Goal: Obtain resource: Download file/media

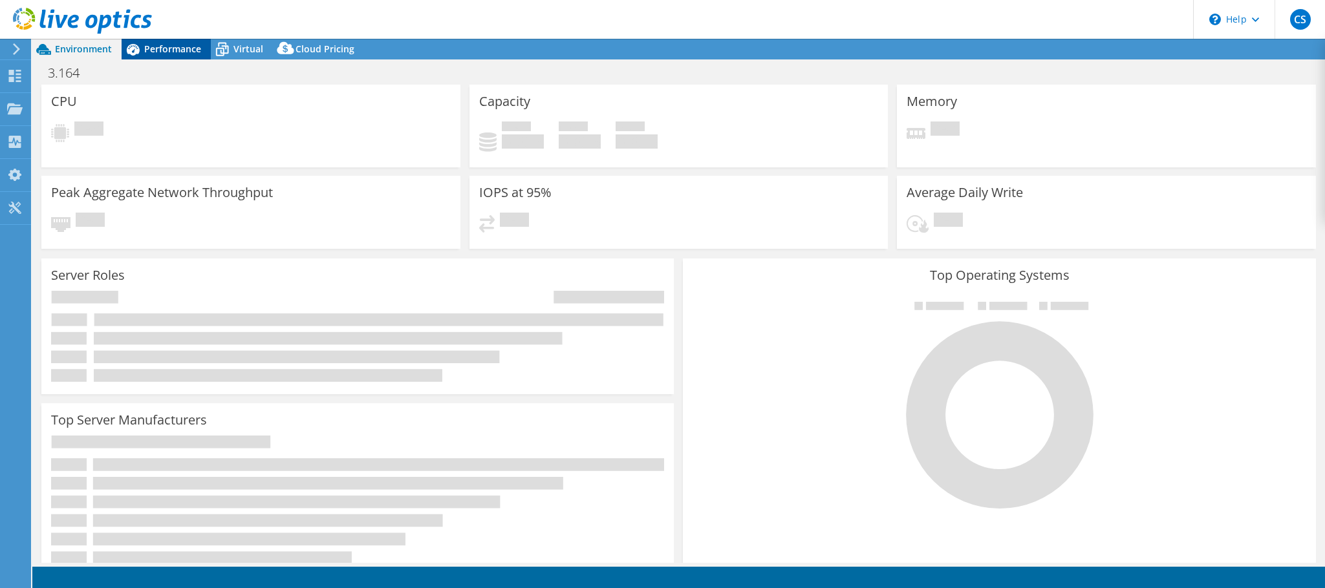
click at [177, 50] on span "Performance" at bounding box center [172, 49] width 57 height 12
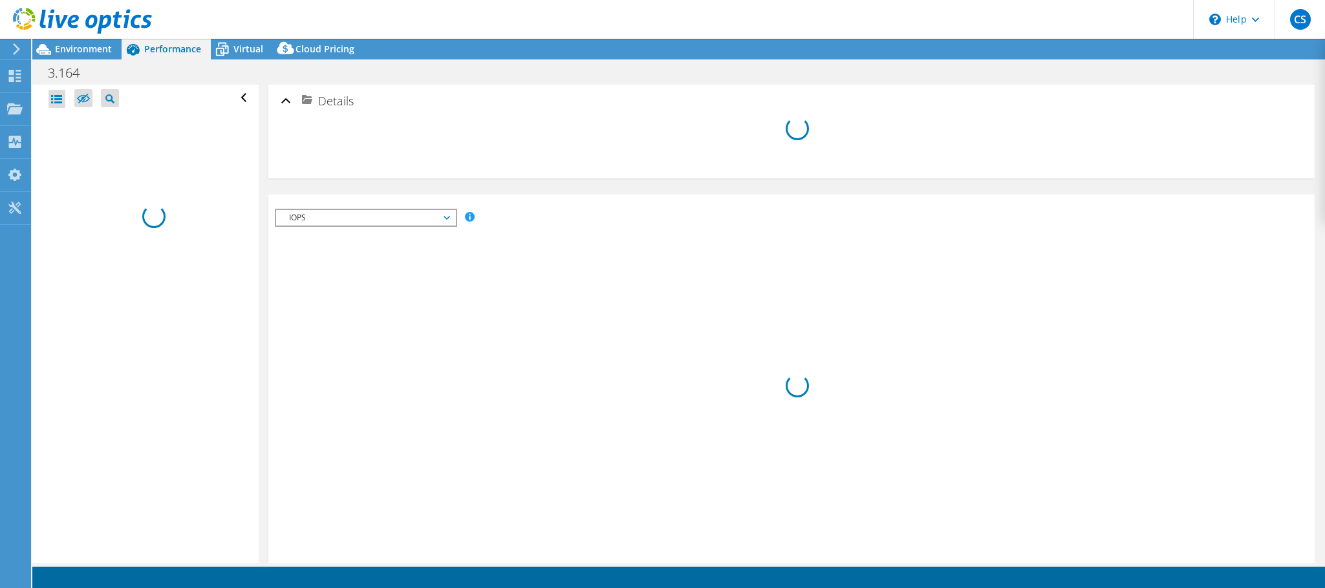
select select "USD"
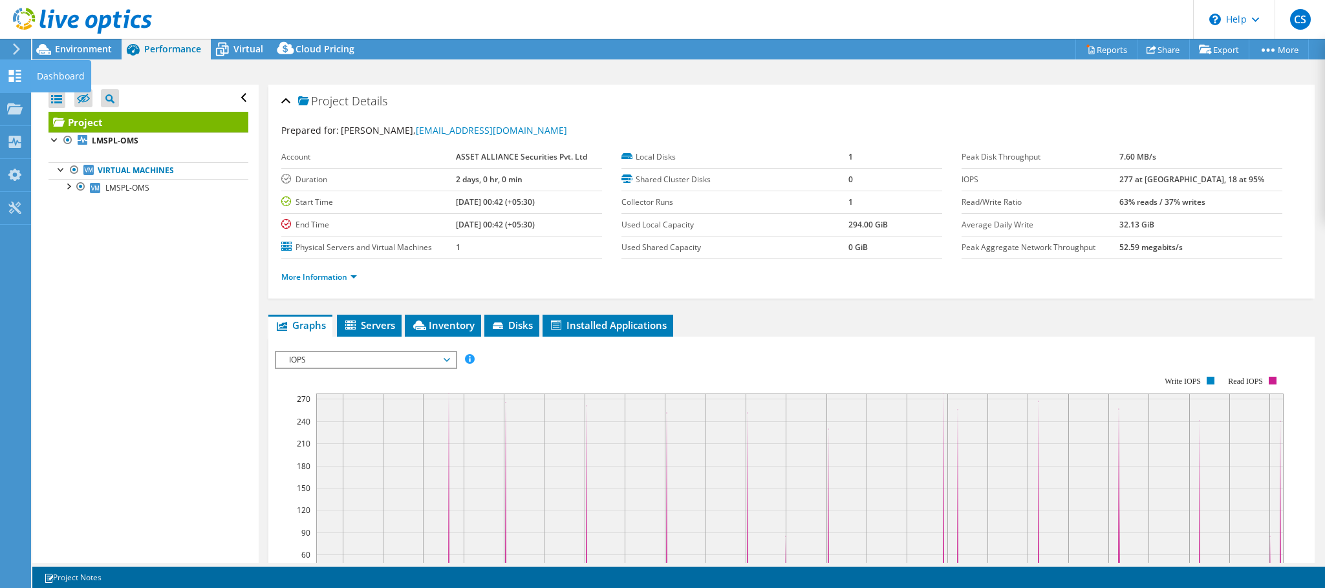
click at [17, 83] on div at bounding box center [15, 77] width 16 height 14
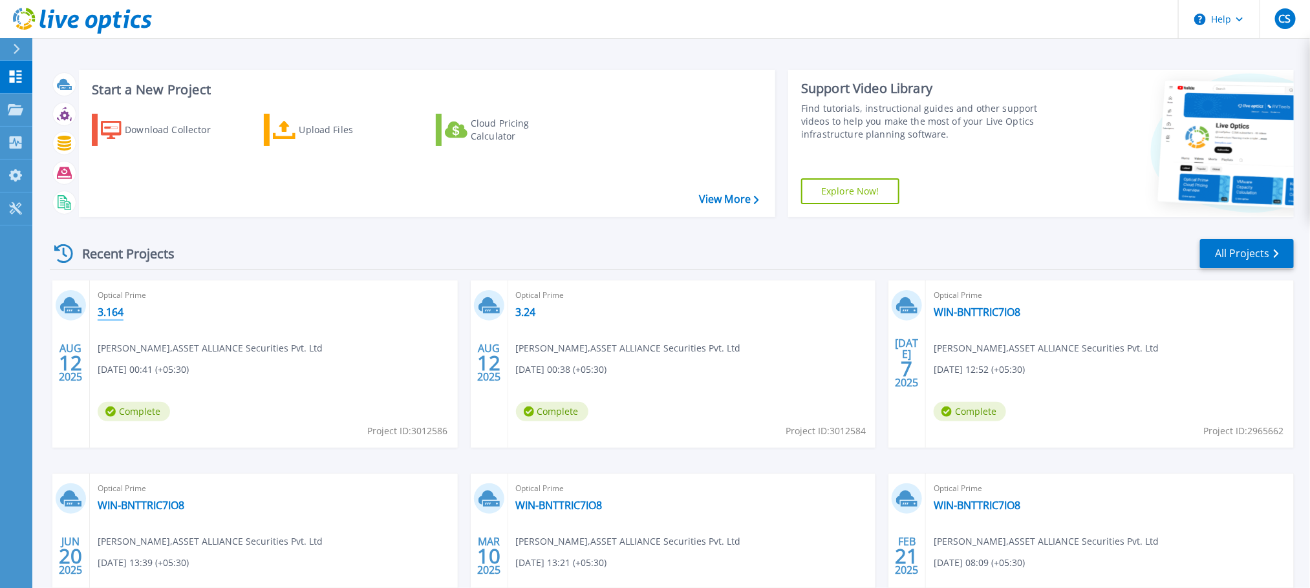
click at [109, 308] on link "3.164" at bounding box center [111, 312] width 26 height 13
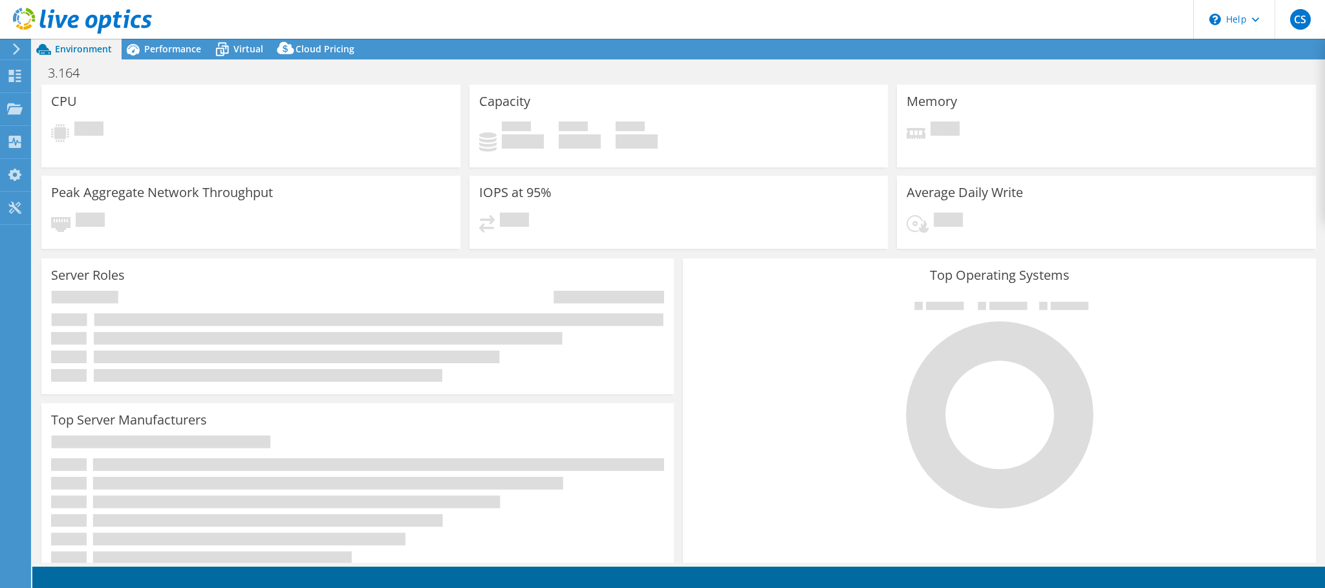
select select "USD"
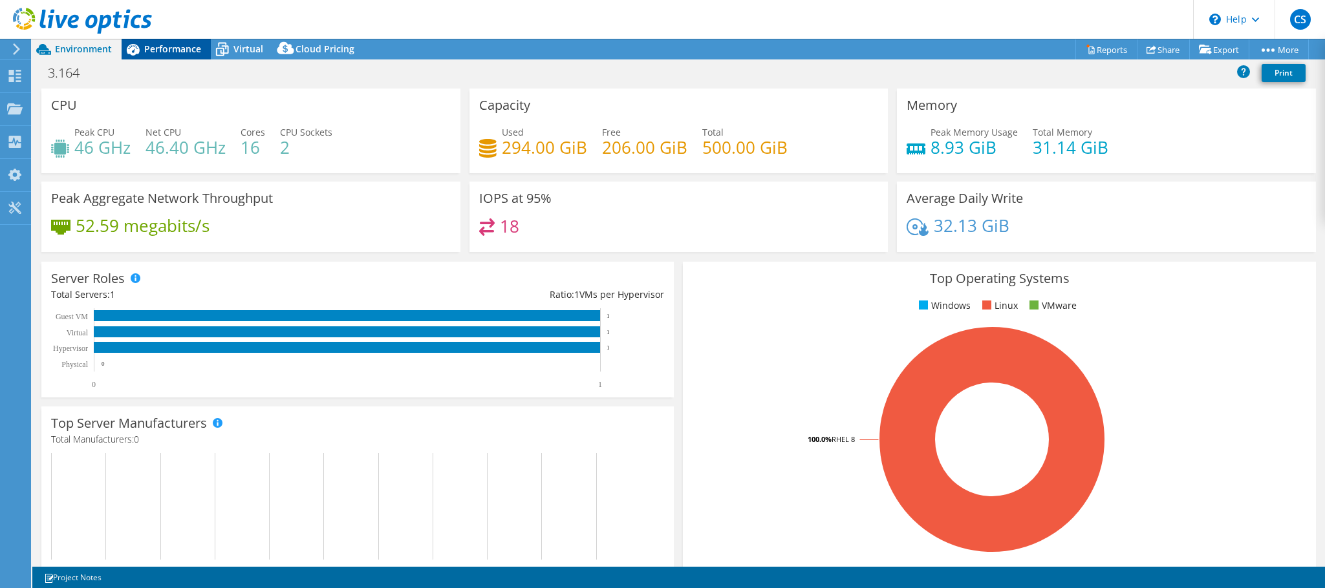
click at [161, 52] on span "Performance" at bounding box center [172, 49] width 57 height 12
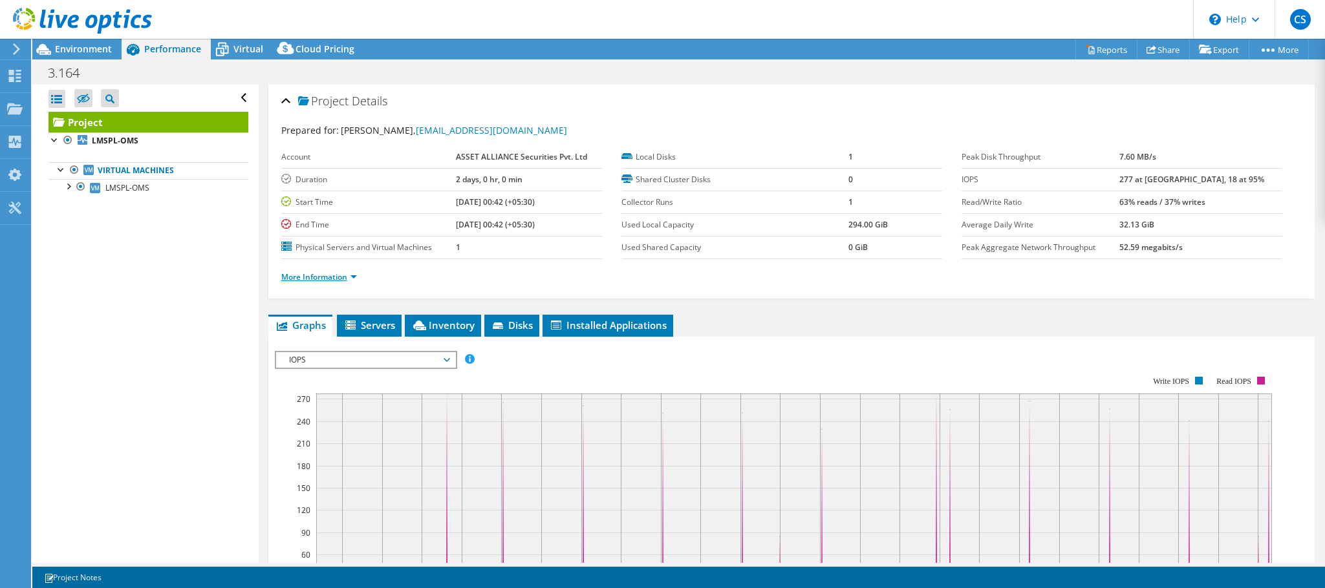
click at [357, 278] on link "More Information" at bounding box center [319, 277] width 76 height 11
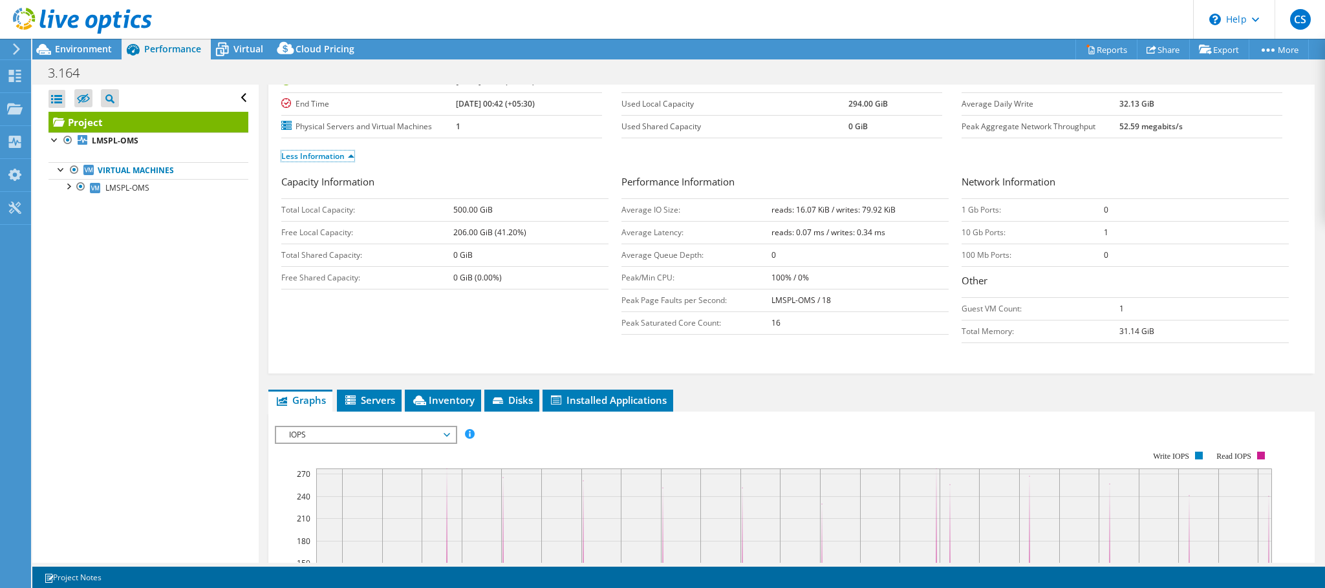
scroll to position [263, 0]
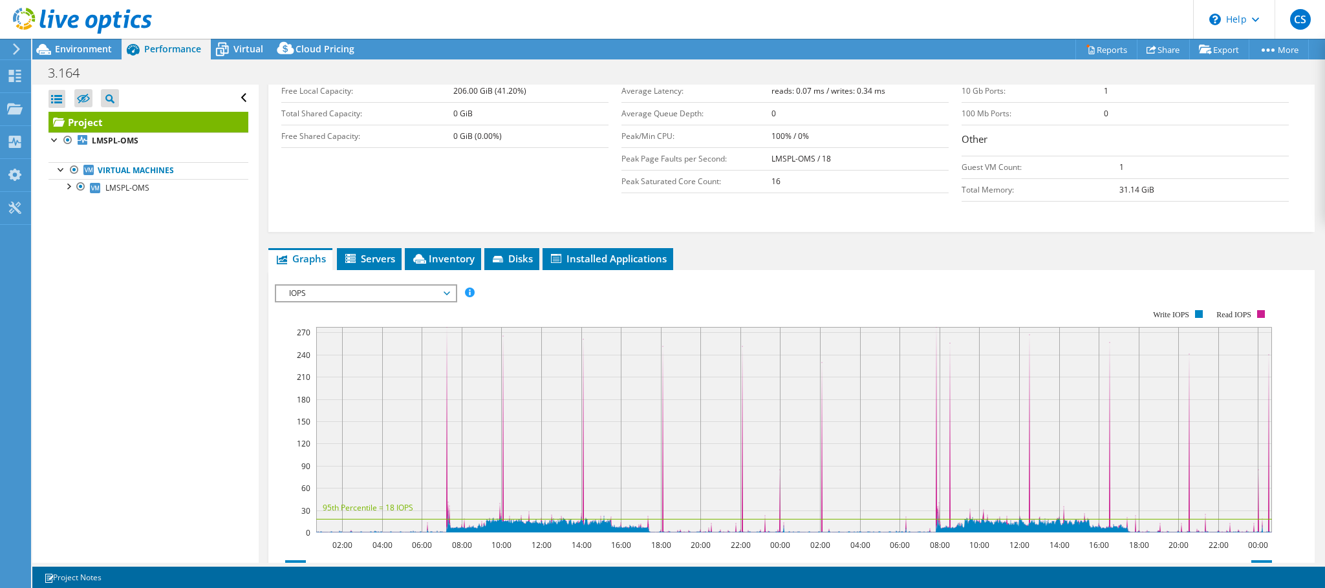
click at [363, 299] on span "IOPS" at bounding box center [366, 294] width 166 height 16
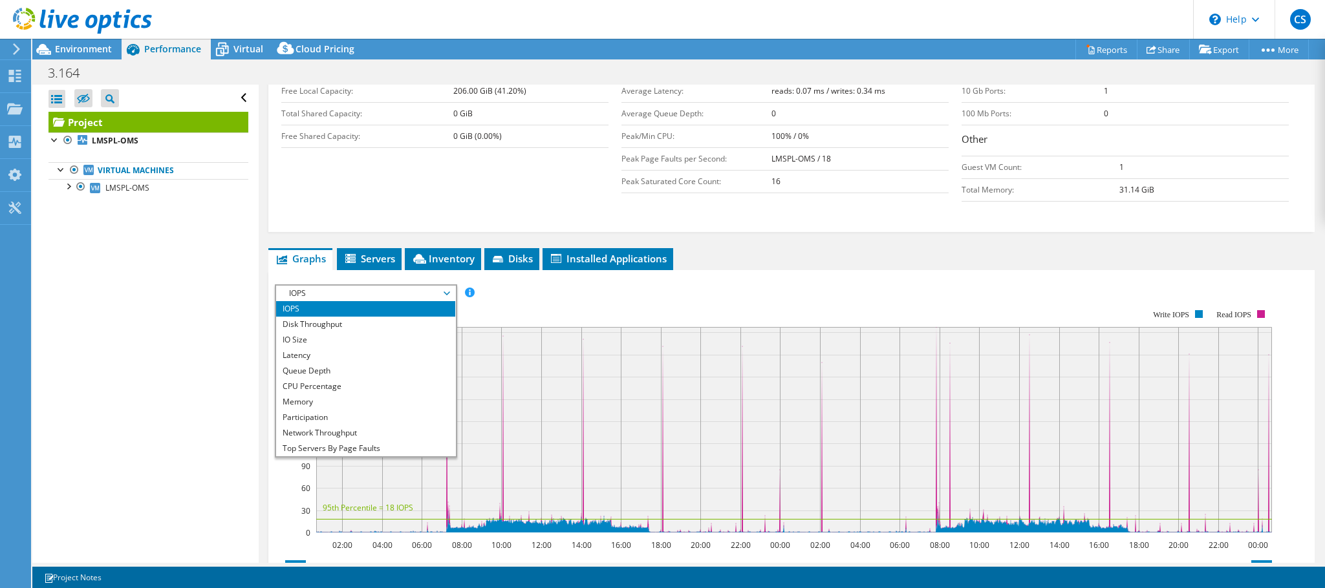
scroll to position [47, 0]
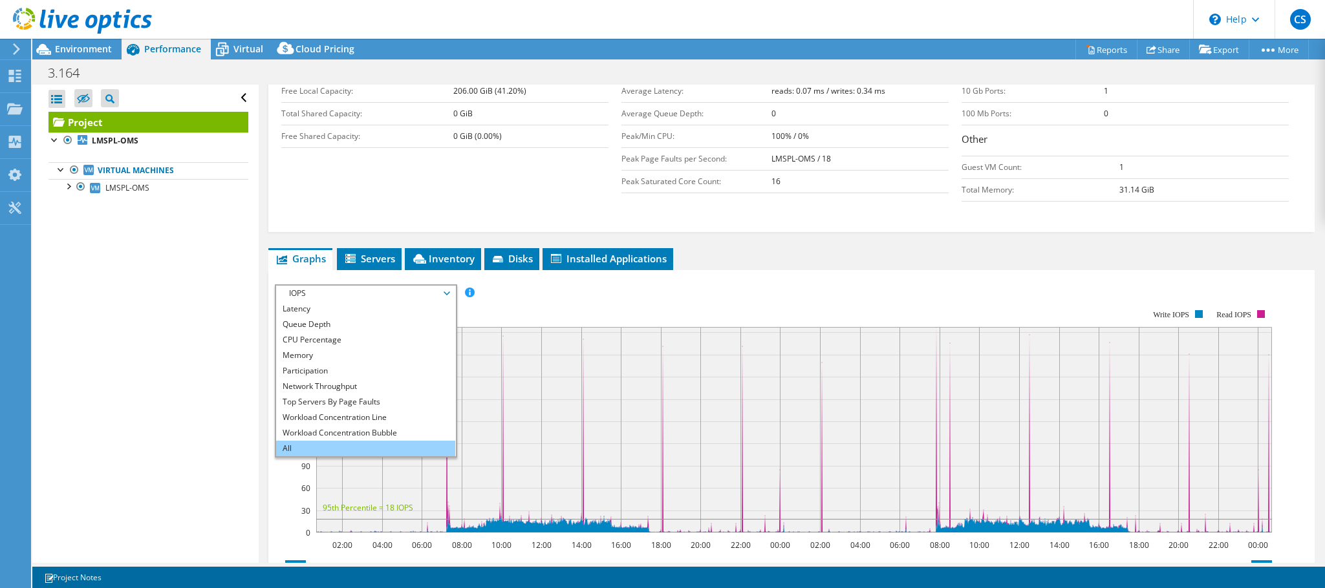
click at [296, 447] on li "All" at bounding box center [365, 449] width 179 height 16
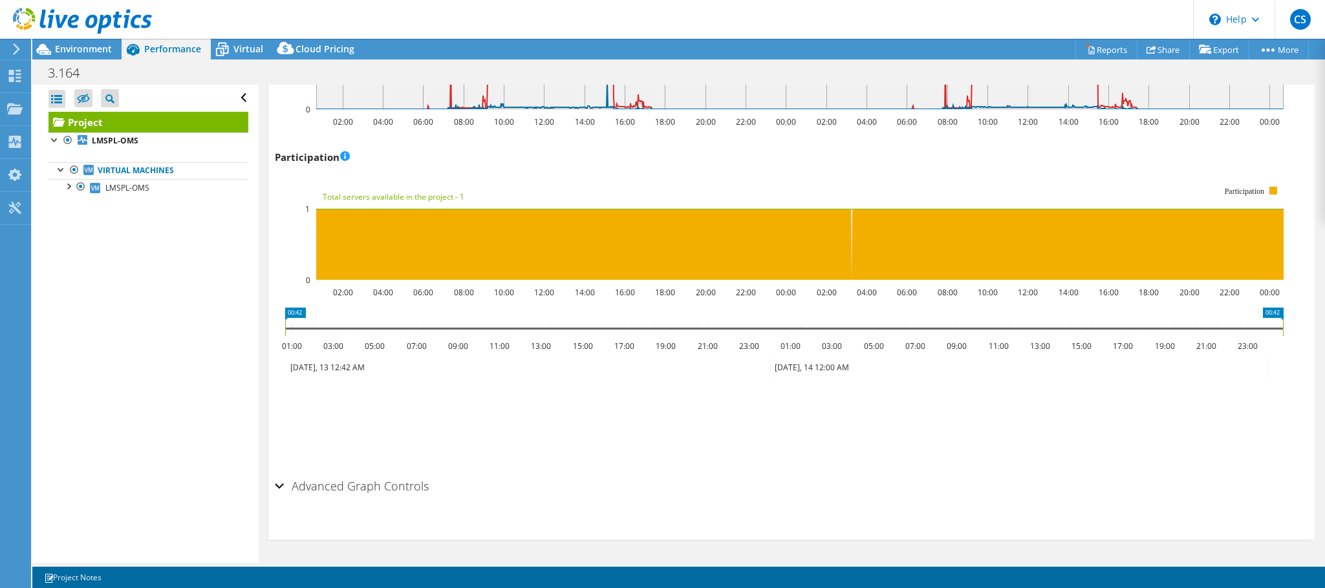
scroll to position [0, 0]
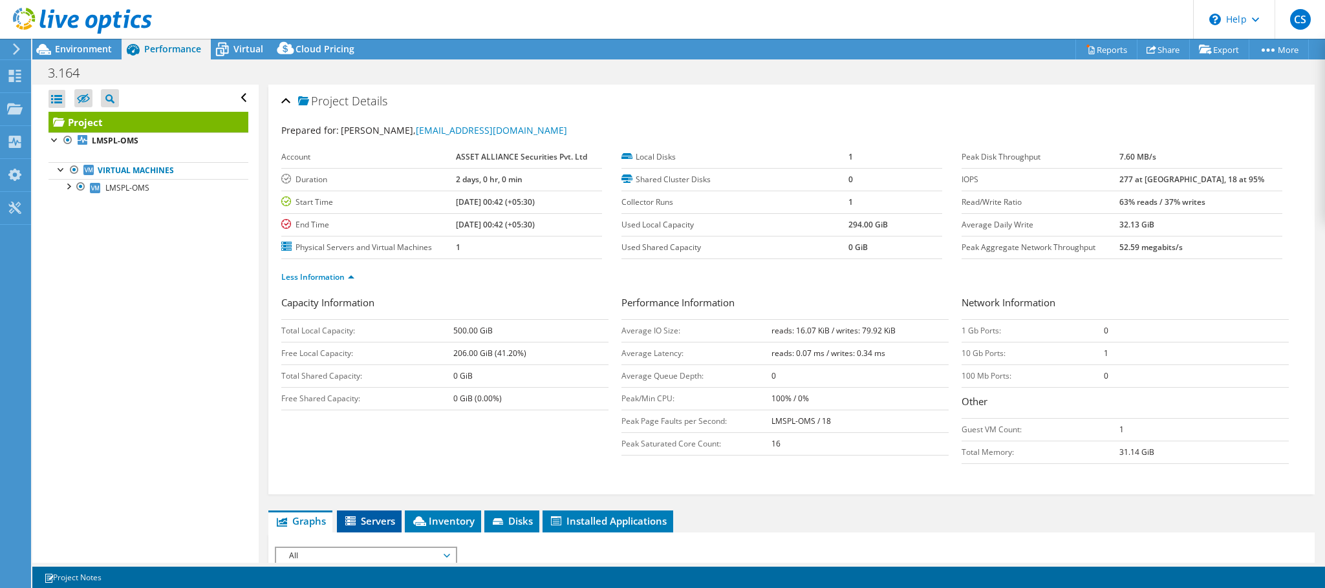
click at [379, 528] on span "Servers" at bounding box center [369, 521] width 52 height 13
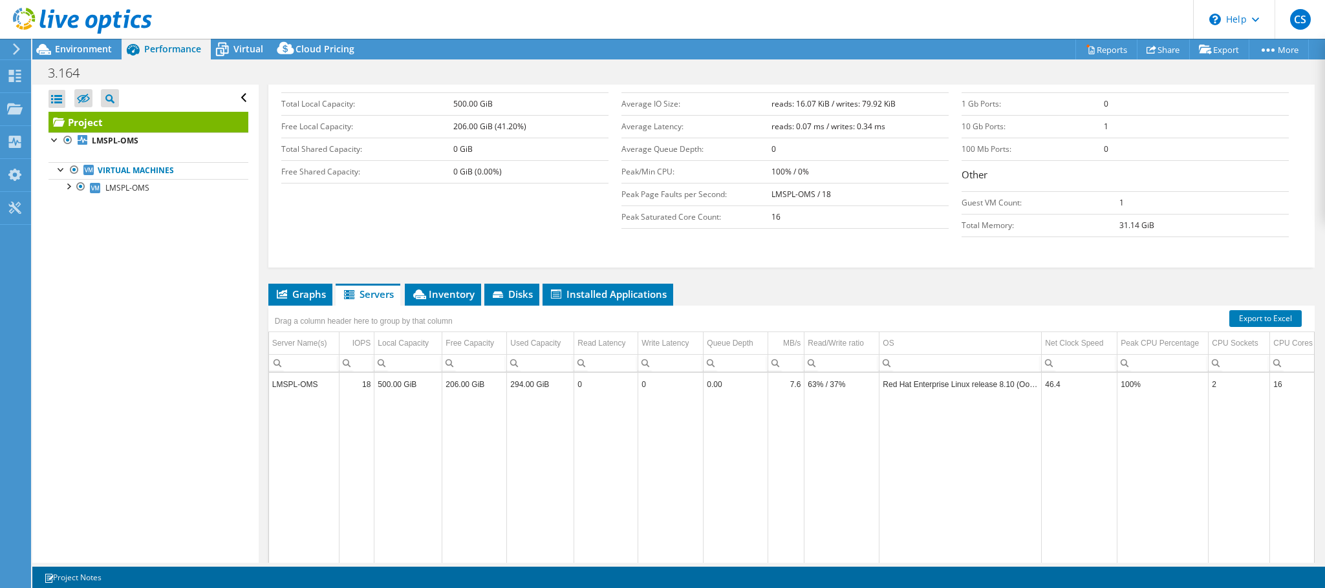
scroll to position [252, 0]
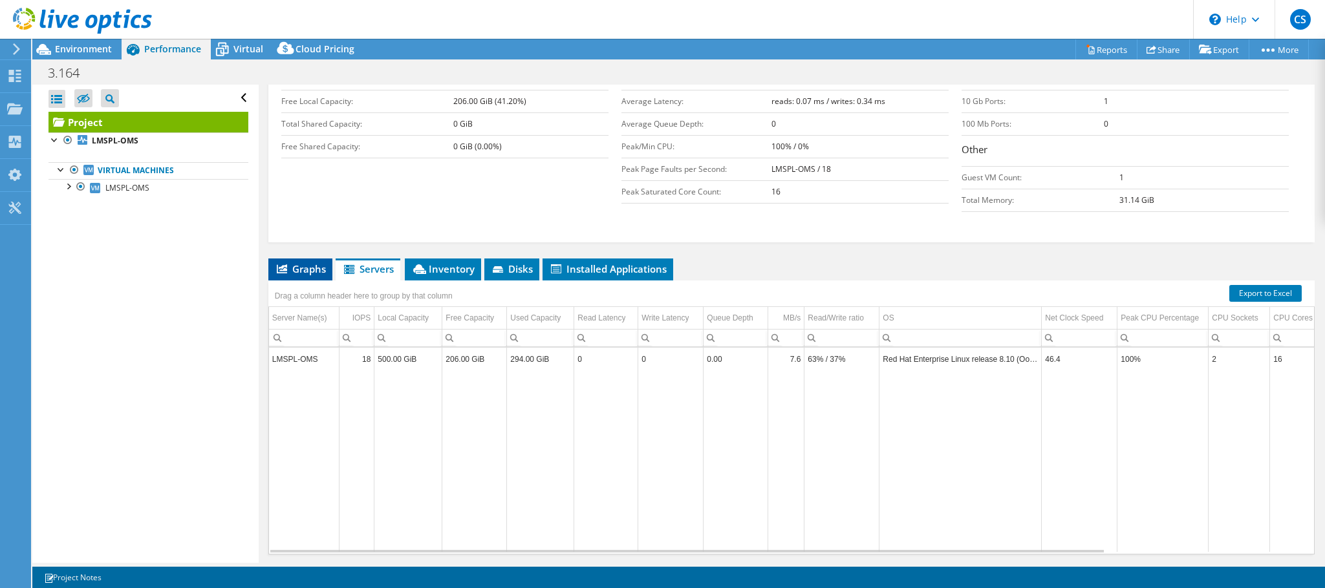
click at [296, 275] on span "Graphs" at bounding box center [300, 269] width 51 height 13
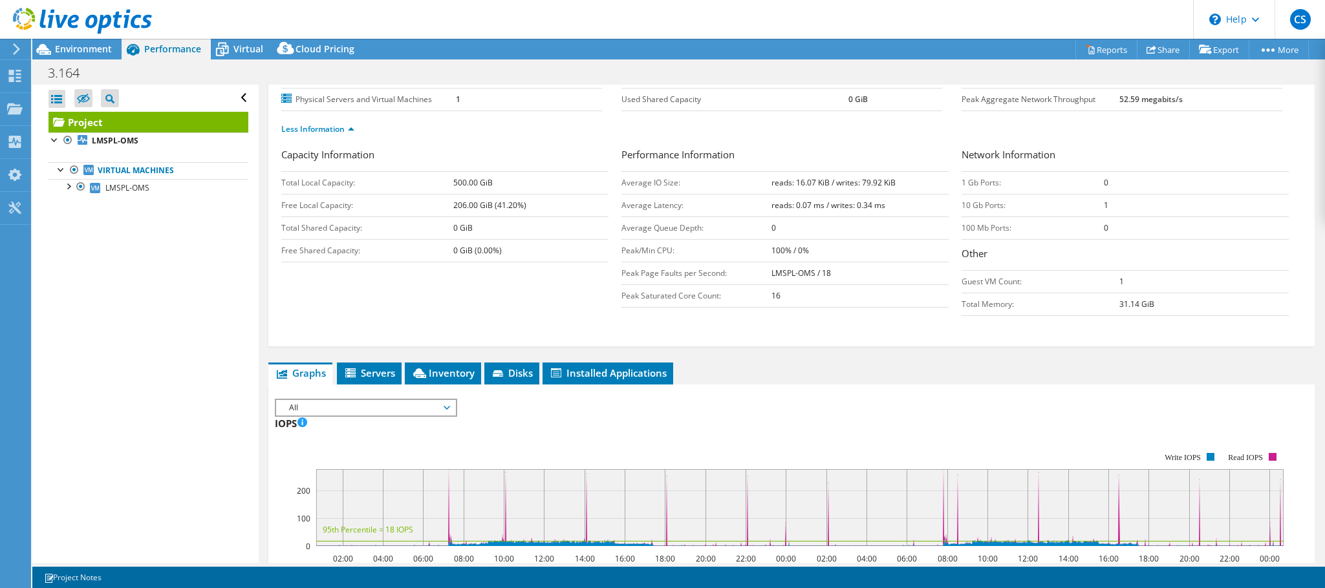
scroll to position [0, 0]
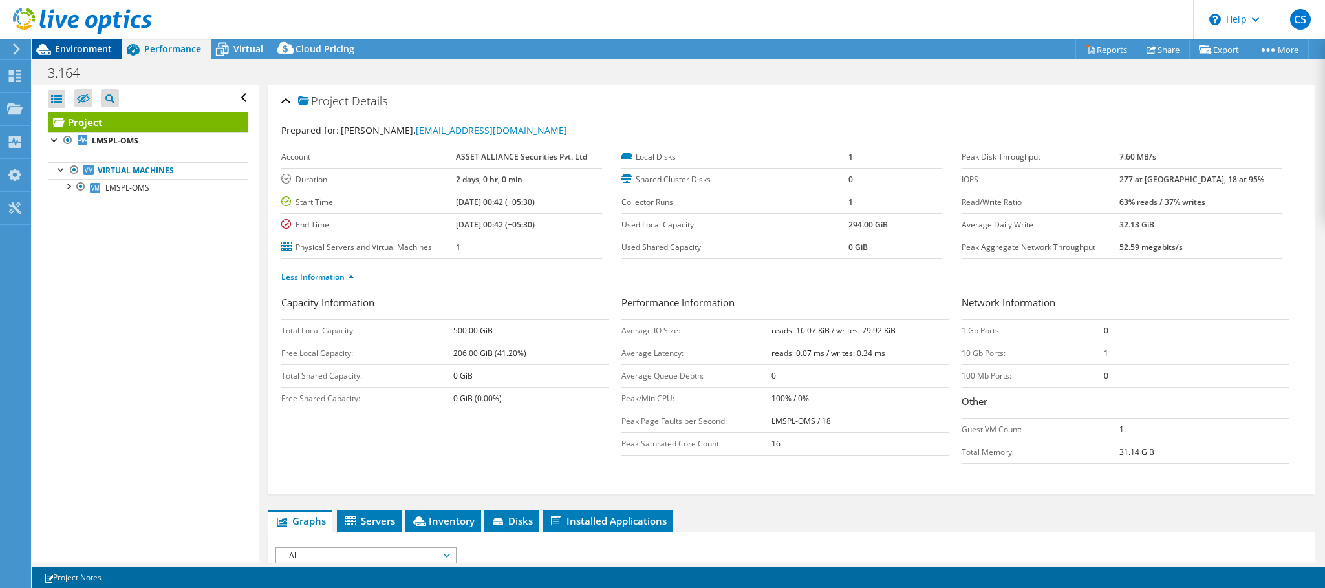
click at [92, 49] on span "Environment" at bounding box center [83, 49] width 57 height 12
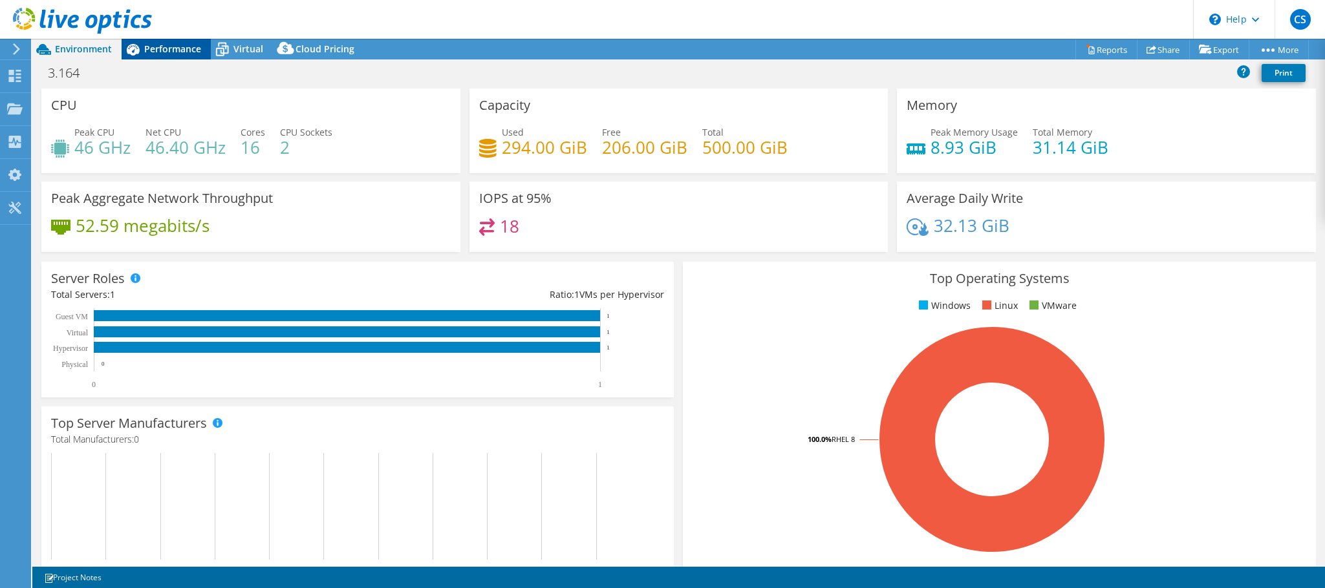
click at [175, 45] on span "Performance" at bounding box center [172, 49] width 57 height 12
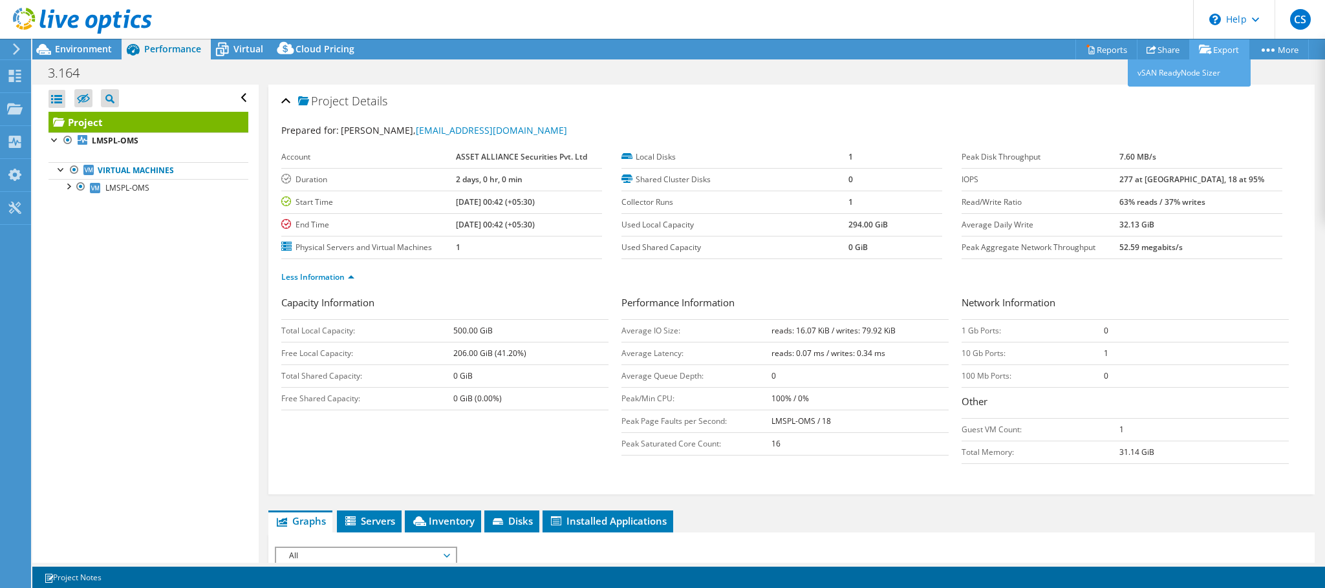
click at [1207, 49] on icon at bounding box center [1205, 50] width 13 height 10
click at [1085, 47] on link "Reports" at bounding box center [1106, 49] width 62 height 20
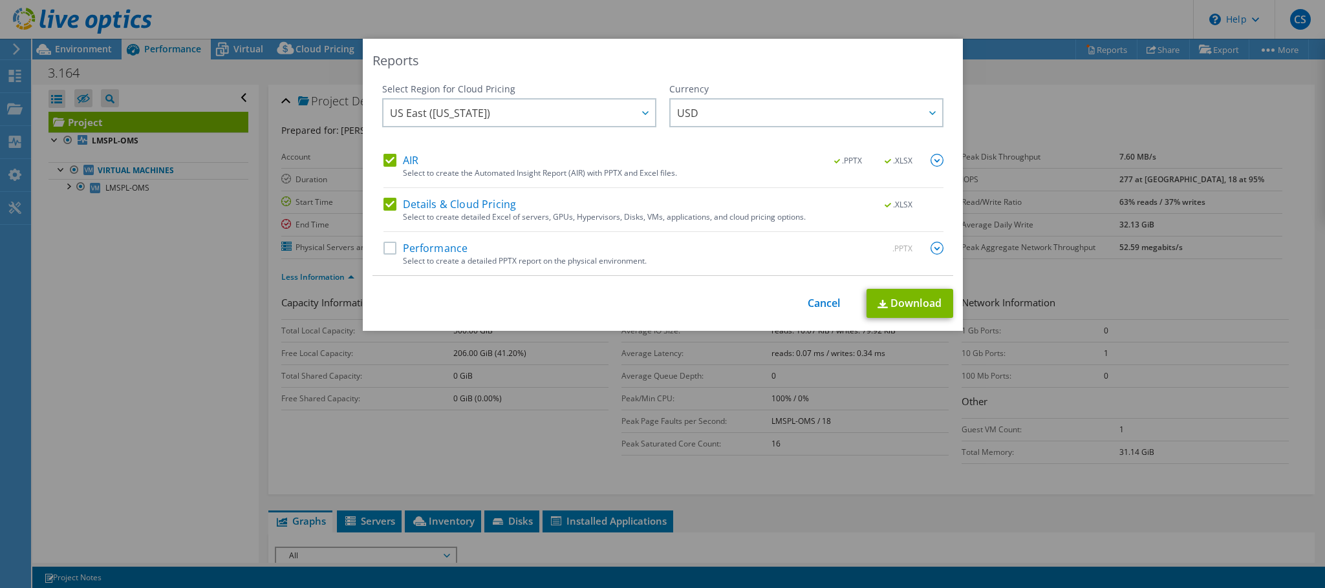
click at [372, 251] on div "Select Region for Cloud Pricing Asia Pacific (Hong Kong) Asia Pacific (Mumbai) …" at bounding box center [662, 179] width 581 height 193
click at [400, 248] on label "Performance" at bounding box center [425, 248] width 85 height 13
click at [0, 0] on input "Performance" at bounding box center [0, 0] width 0 height 0
click at [900, 299] on link "Download" at bounding box center [910, 303] width 87 height 29
click at [817, 297] on link "Cancel" at bounding box center [824, 303] width 33 height 12
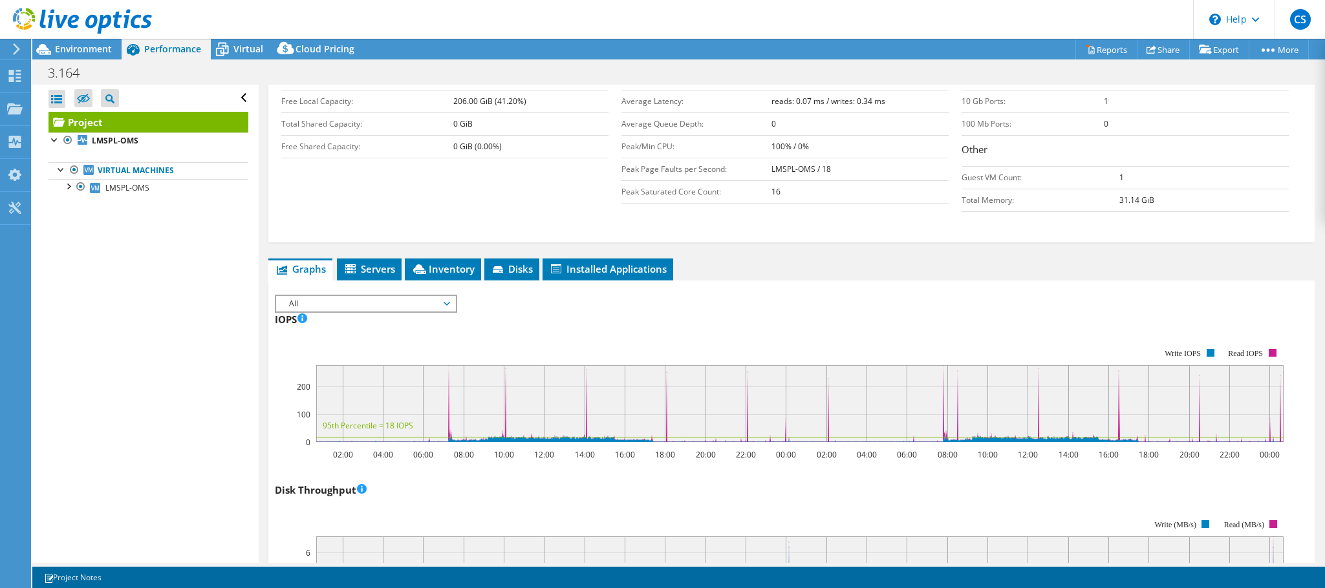
scroll to position [332, 0]
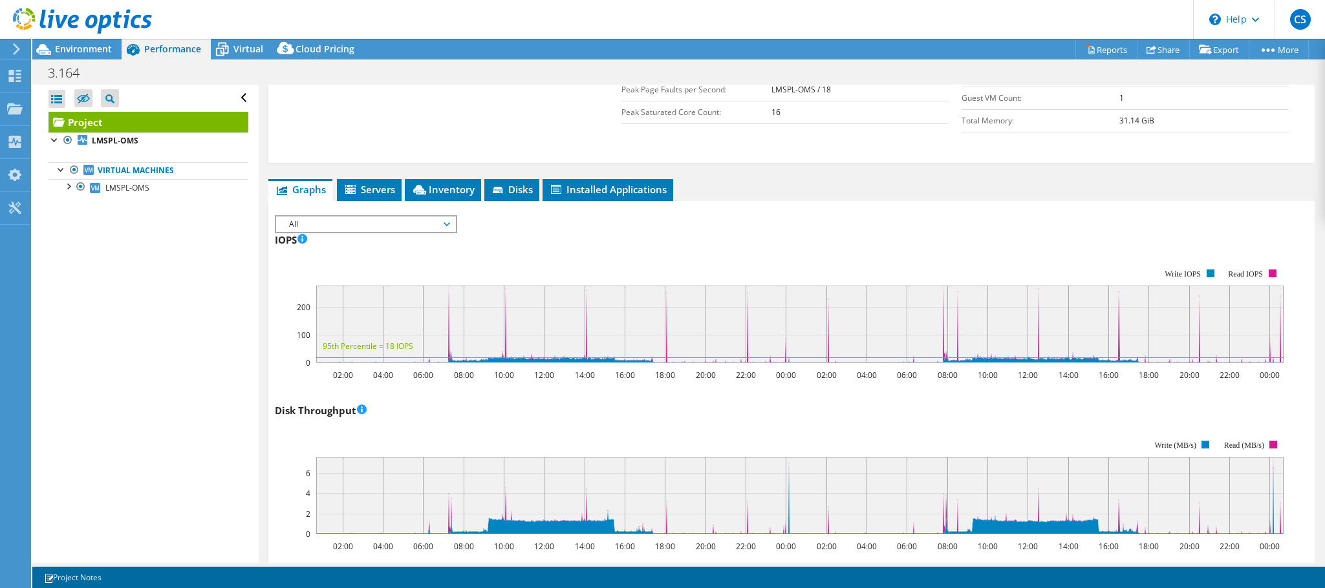
click at [435, 225] on span "All" at bounding box center [366, 225] width 166 height 16
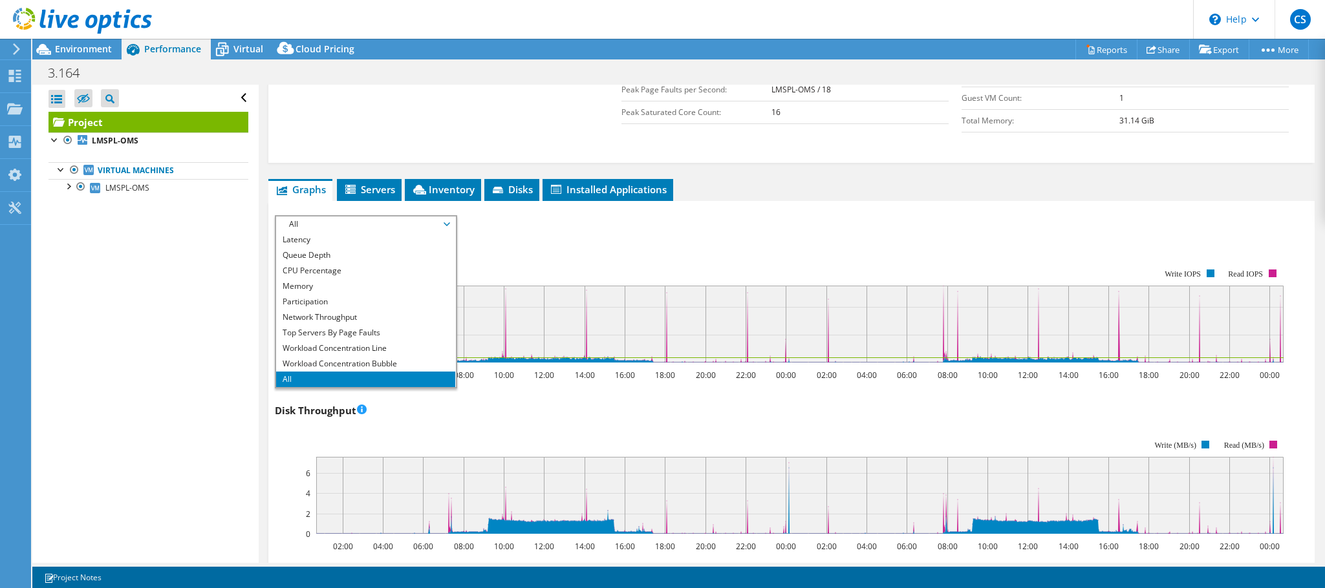
scroll to position [0, 0]
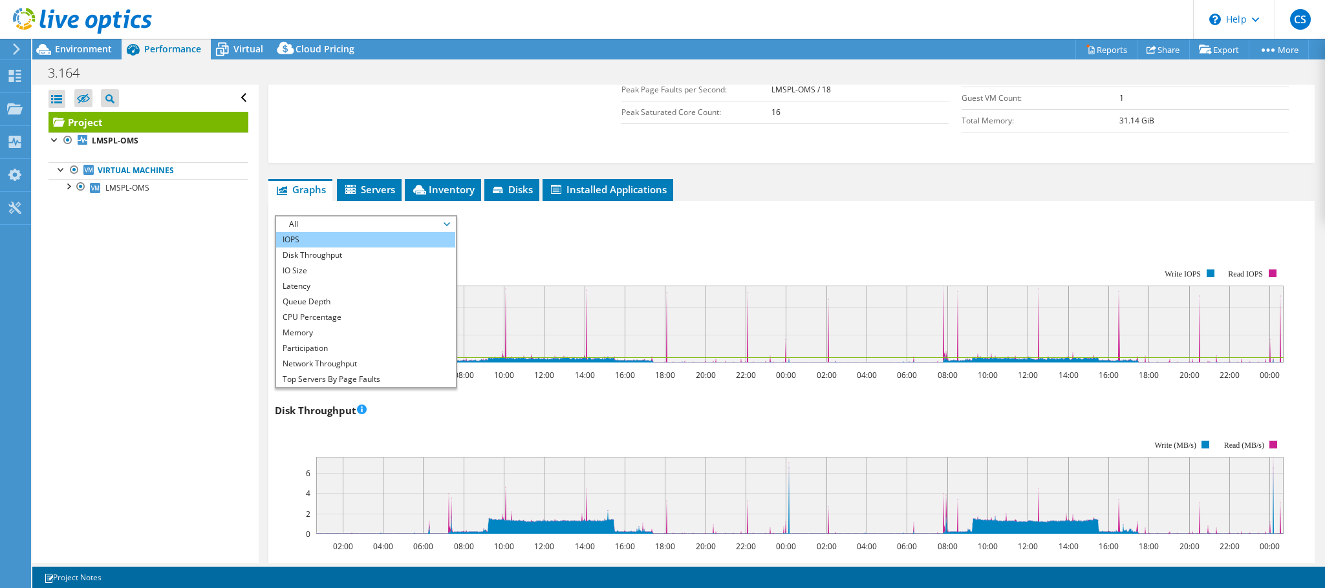
click at [324, 246] on li "IOPS" at bounding box center [365, 240] width 179 height 16
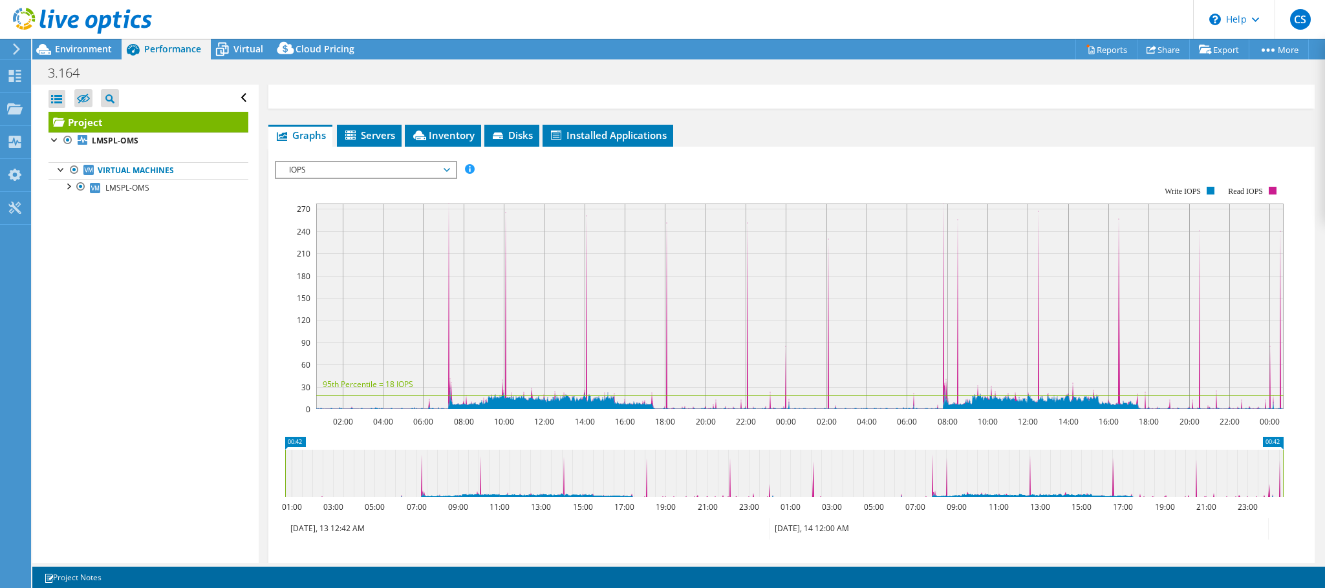
scroll to position [389, 0]
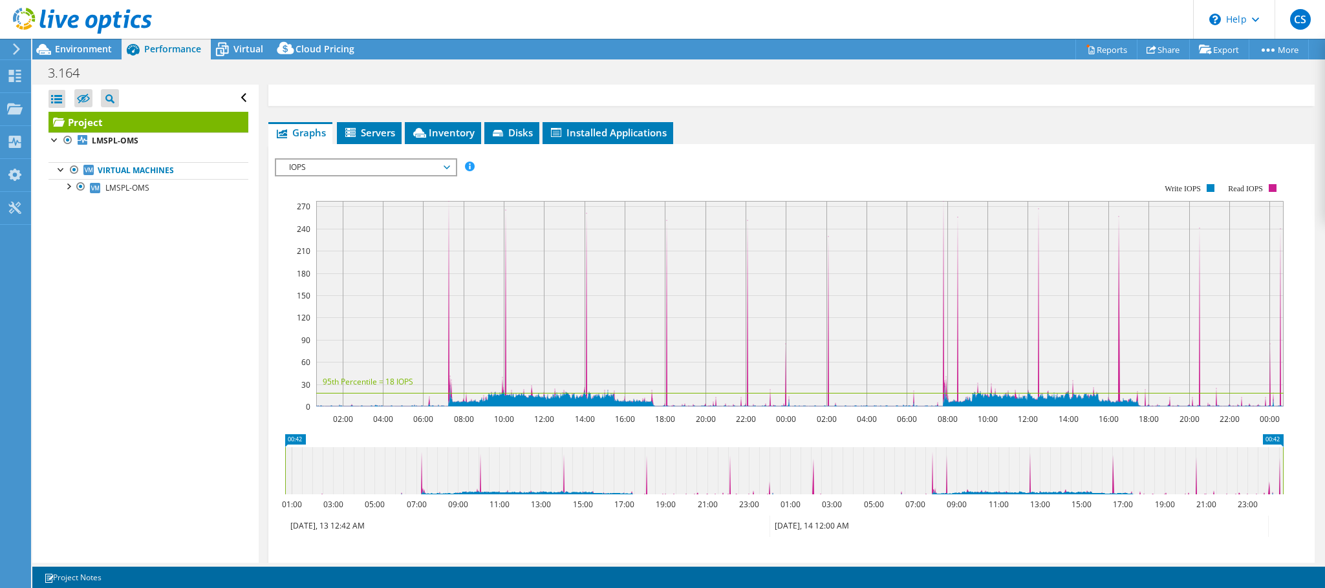
click at [410, 169] on span "IOPS" at bounding box center [366, 168] width 166 height 16
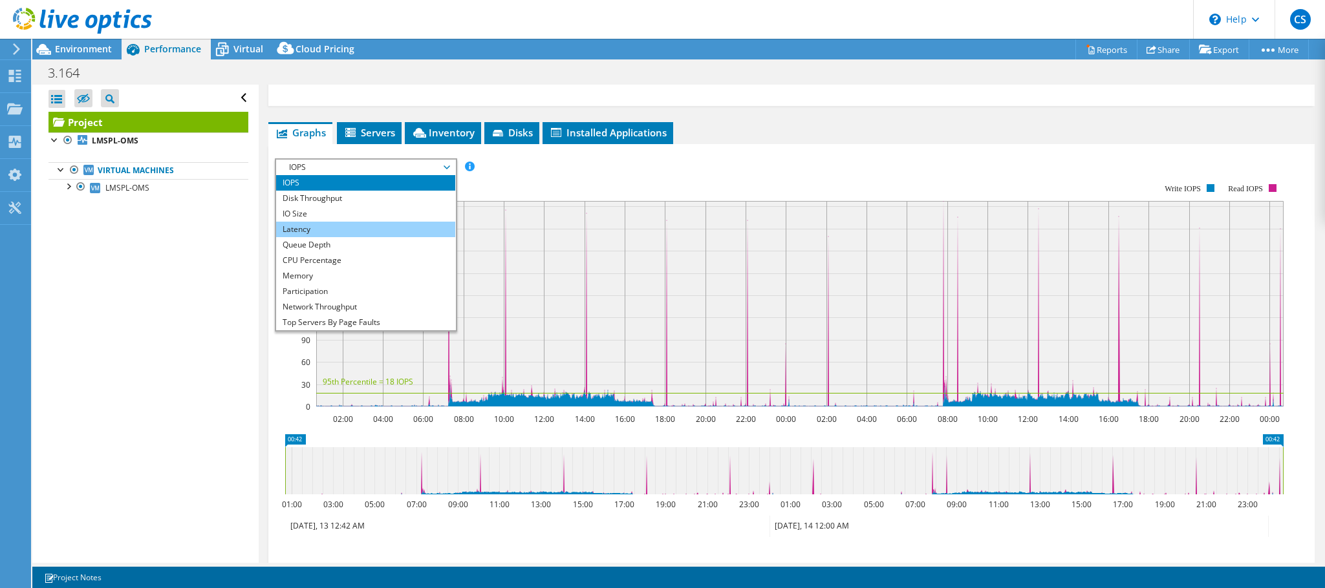
click at [382, 230] on li "Latency" at bounding box center [365, 230] width 179 height 16
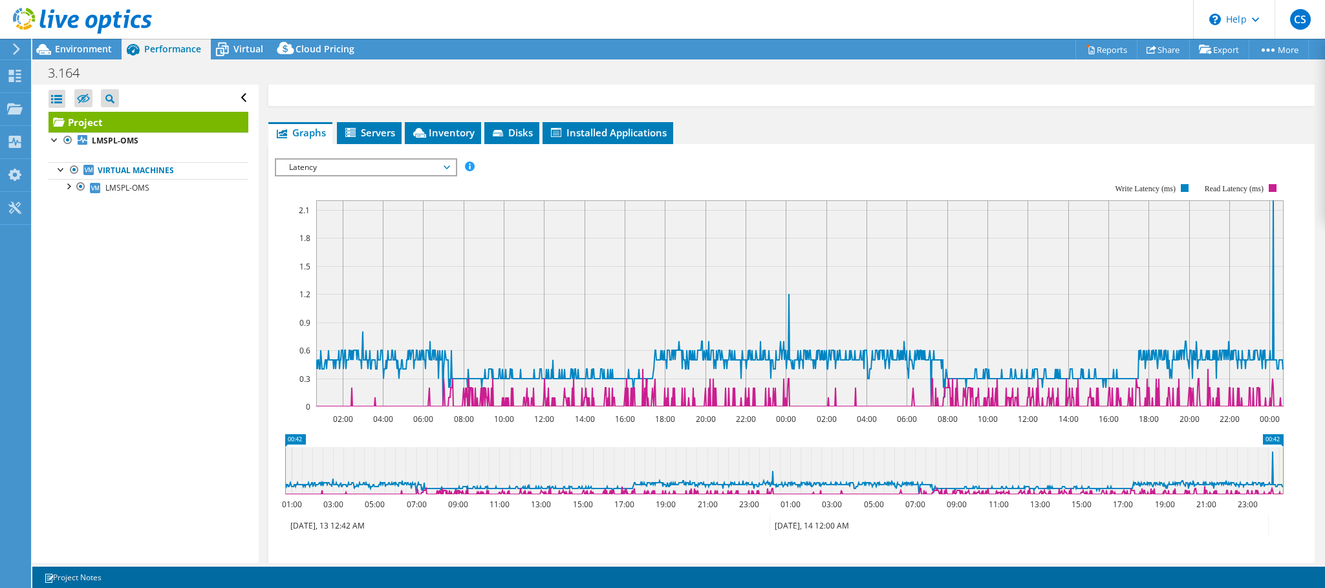
click at [381, 175] on span "Latency" at bounding box center [366, 168] width 166 height 16
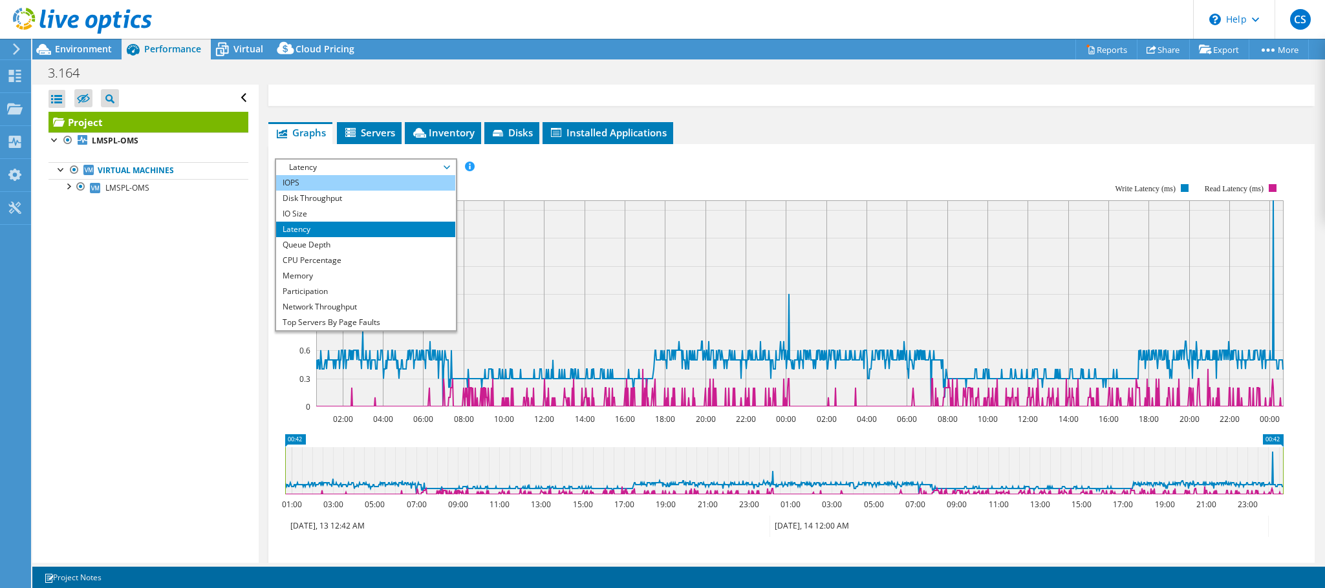
click at [303, 185] on li "IOPS" at bounding box center [365, 183] width 179 height 16
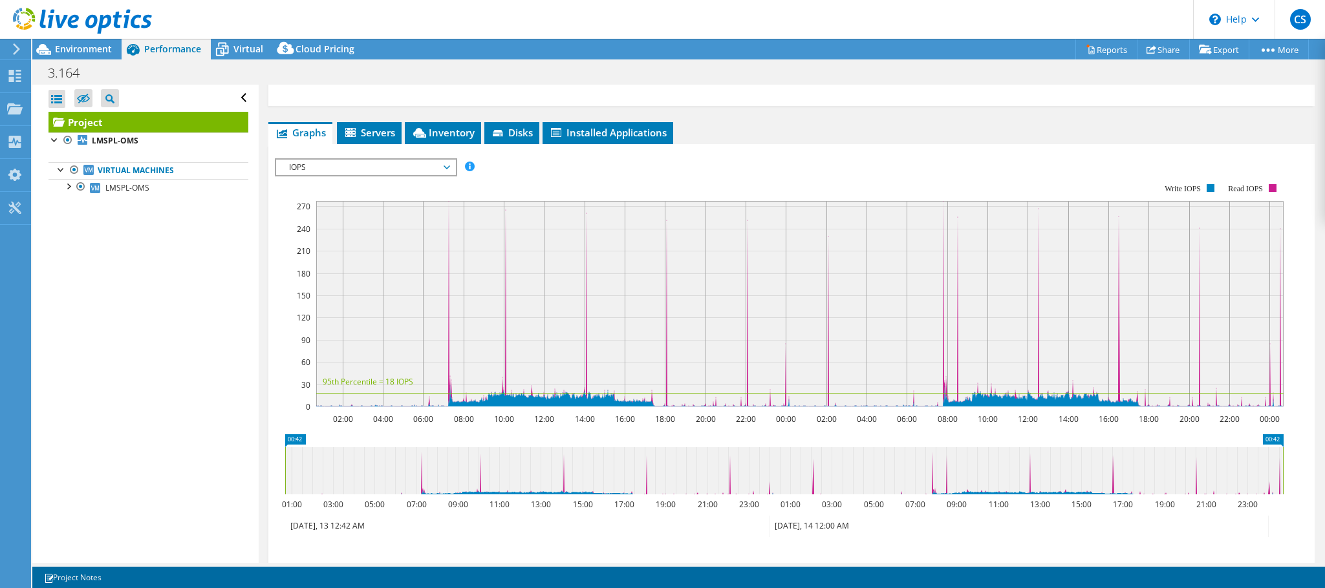
click at [424, 162] on span "IOPS" at bounding box center [366, 168] width 166 height 16
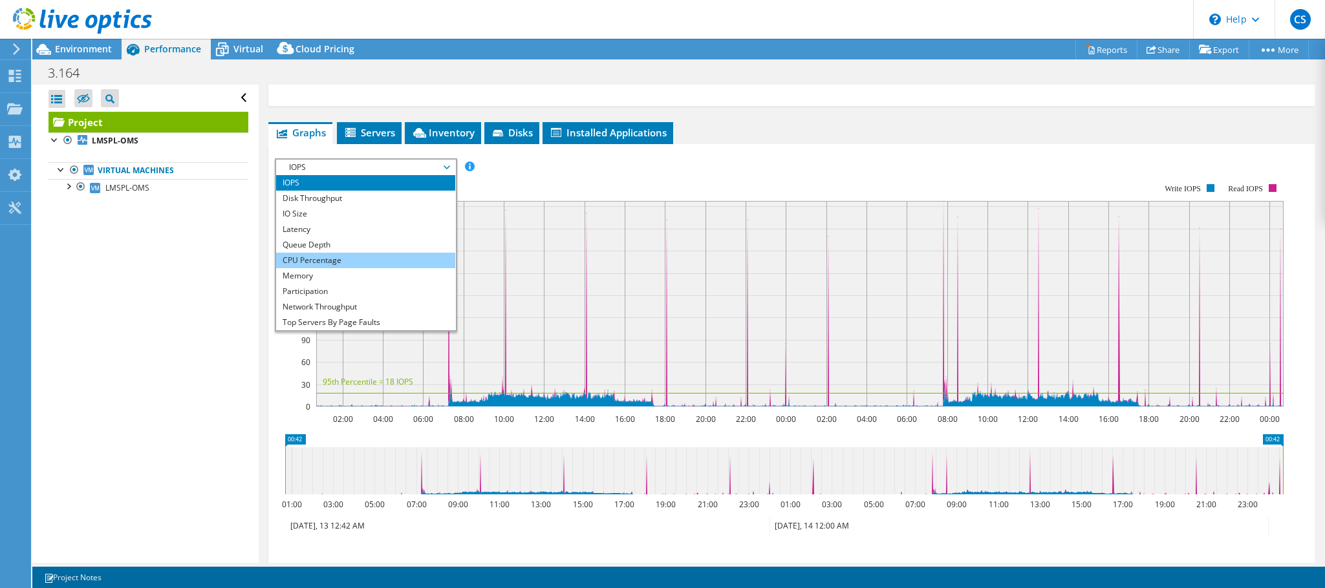
click at [340, 254] on li "CPU Percentage" at bounding box center [365, 261] width 179 height 16
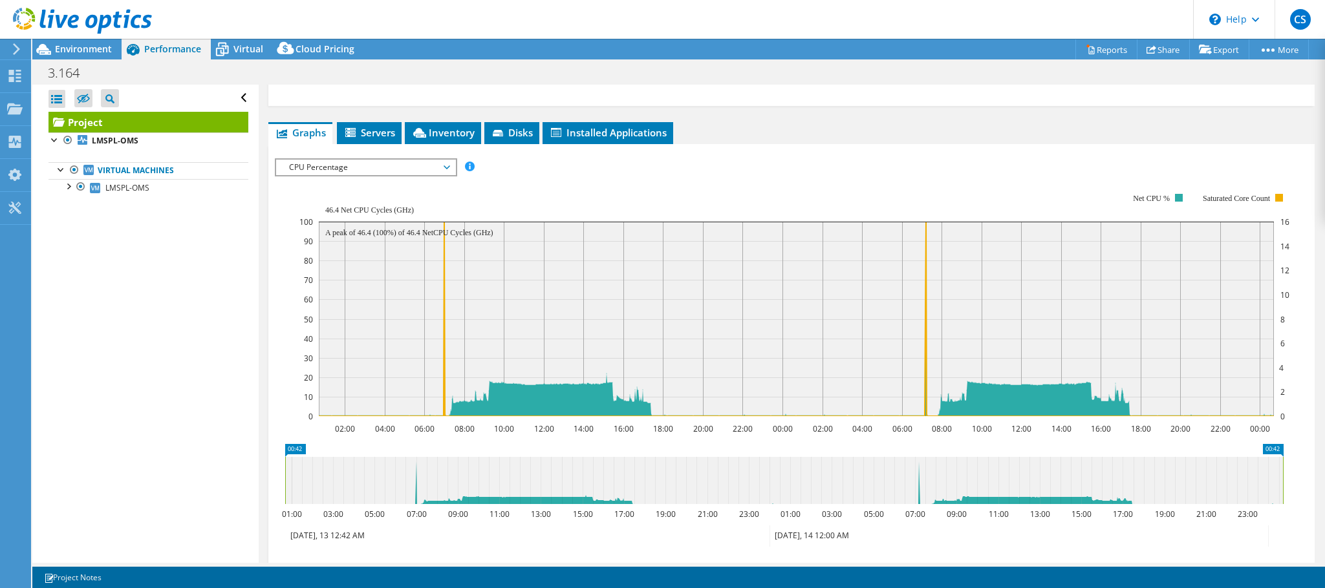
click at [420, 171] on span "CPU Percentage" at bounding box center [366, 168] width 166 height 16
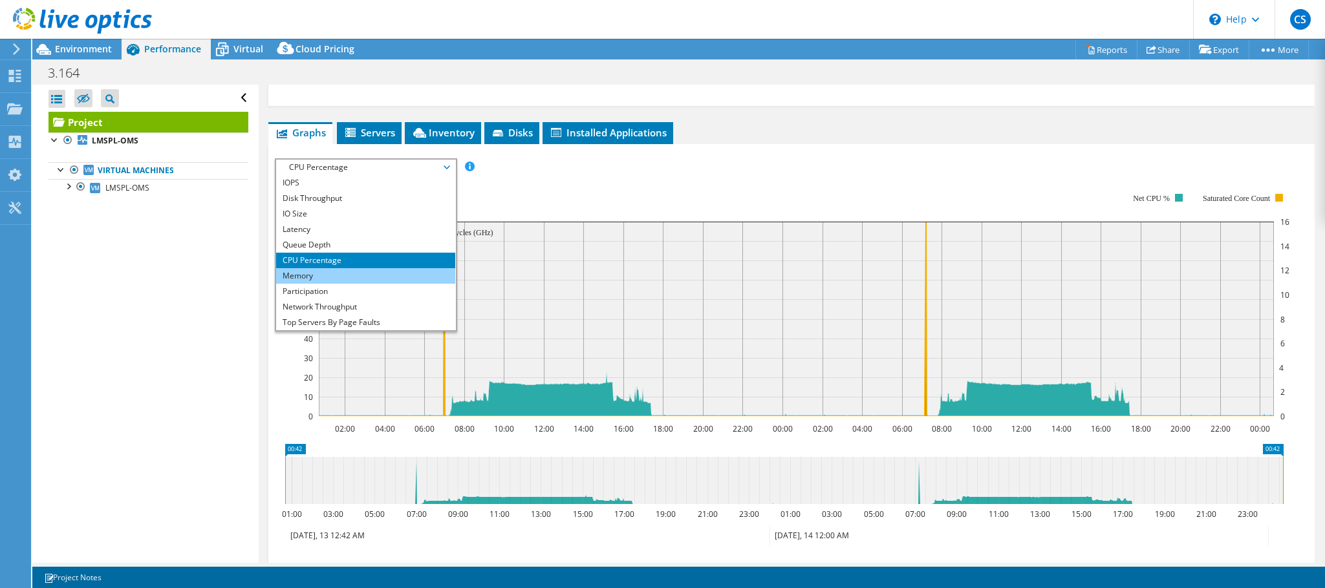
click at [330, 277] on li "Memory" at bounding box center [365, 276] width 179 height 16
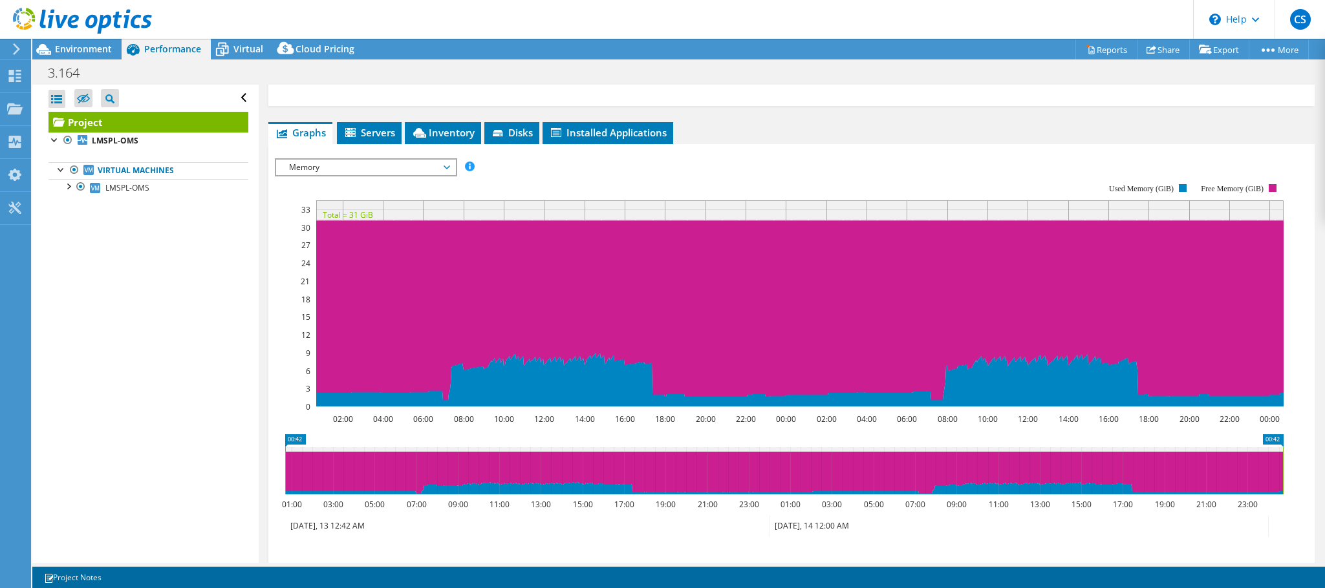
click at [431, 169] on span "Memory" at bounding box center [366, 168] width 166 height 16
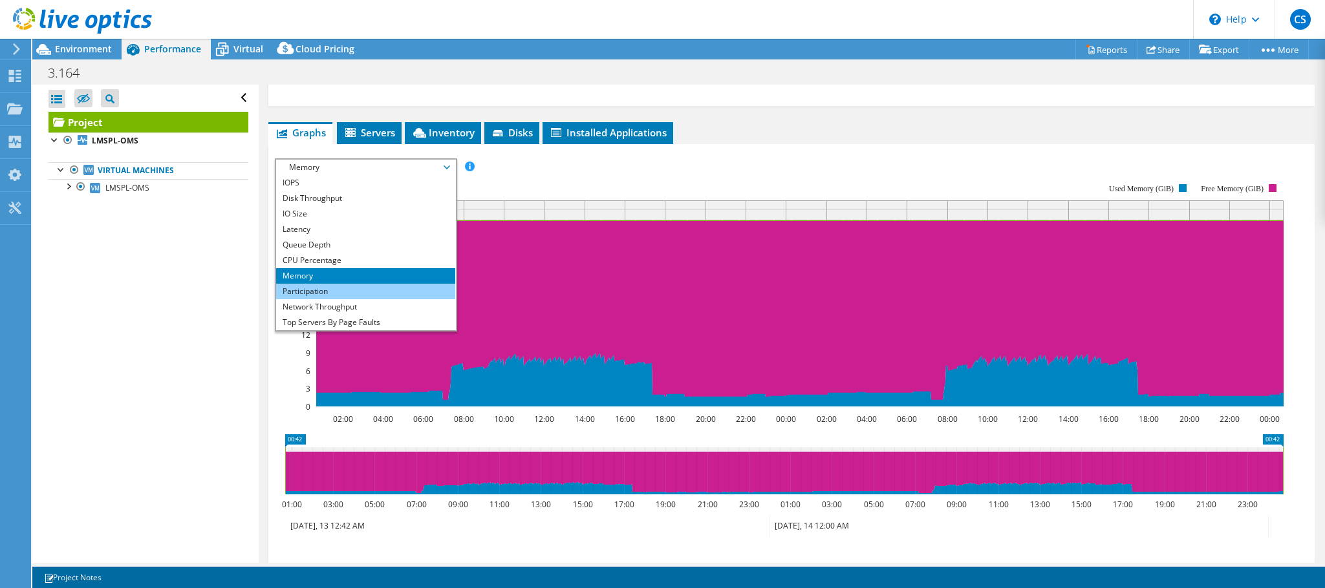
click at [369, 297] on li "Participation" at bounding box center [365, 292] width 179 height 16
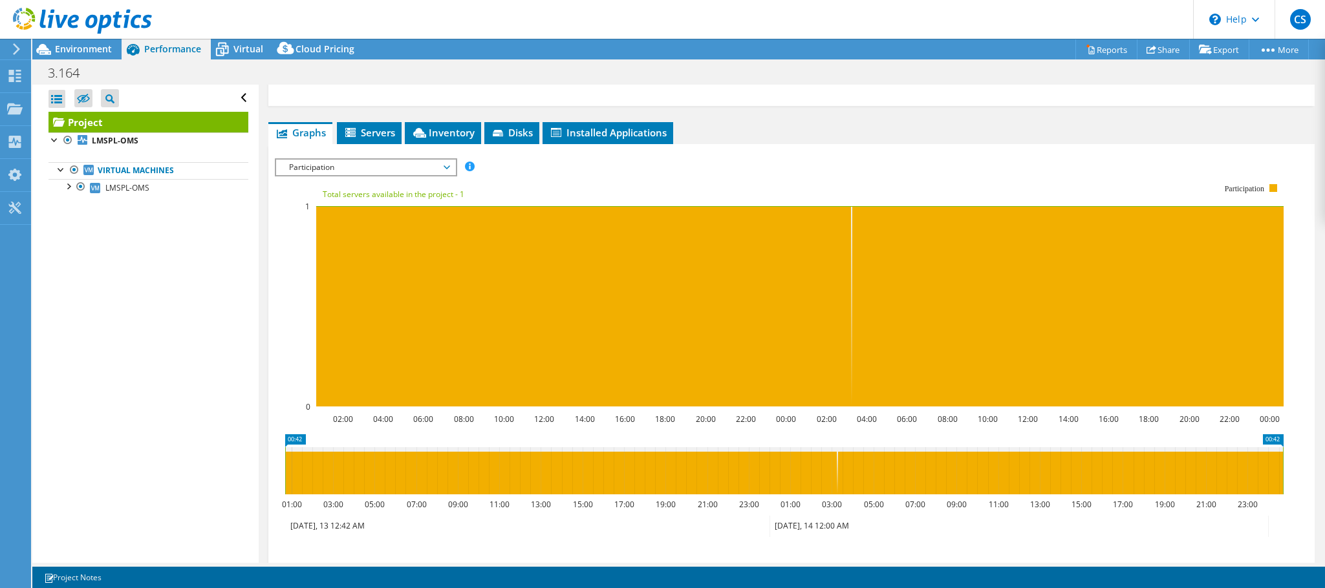
click at [446, 173] on span "Participation" at bounding box center [366, 168] width 166 height 16
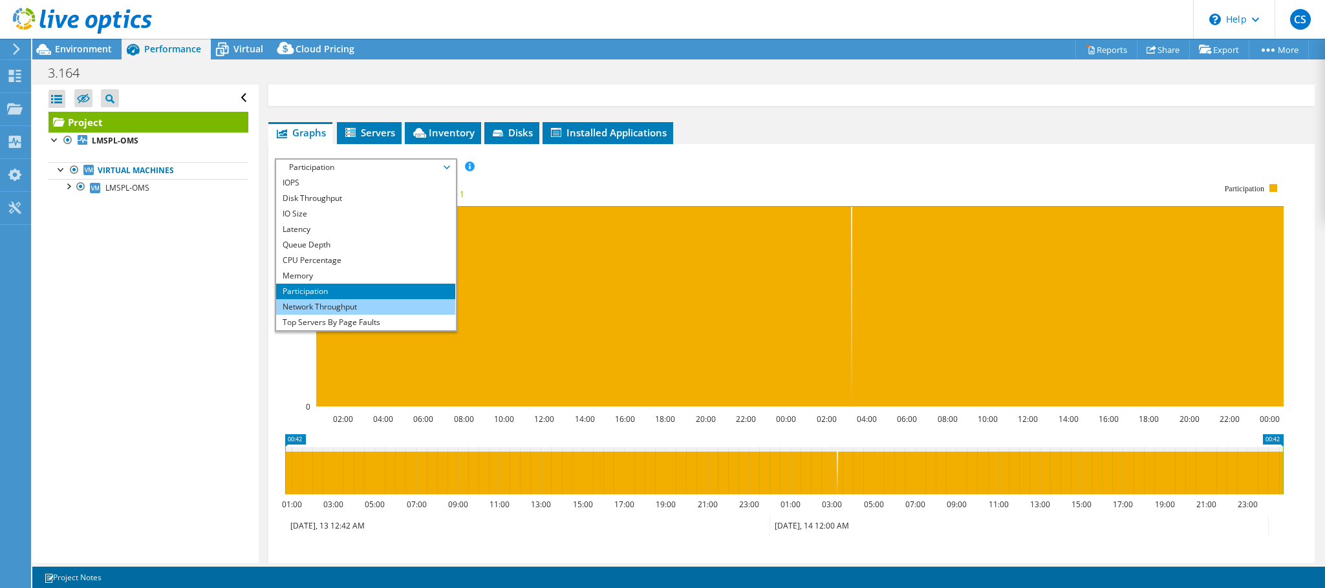
click at [314, 310] on li "Network Throughput" at bounding box center [365, 307] width 179 height 16
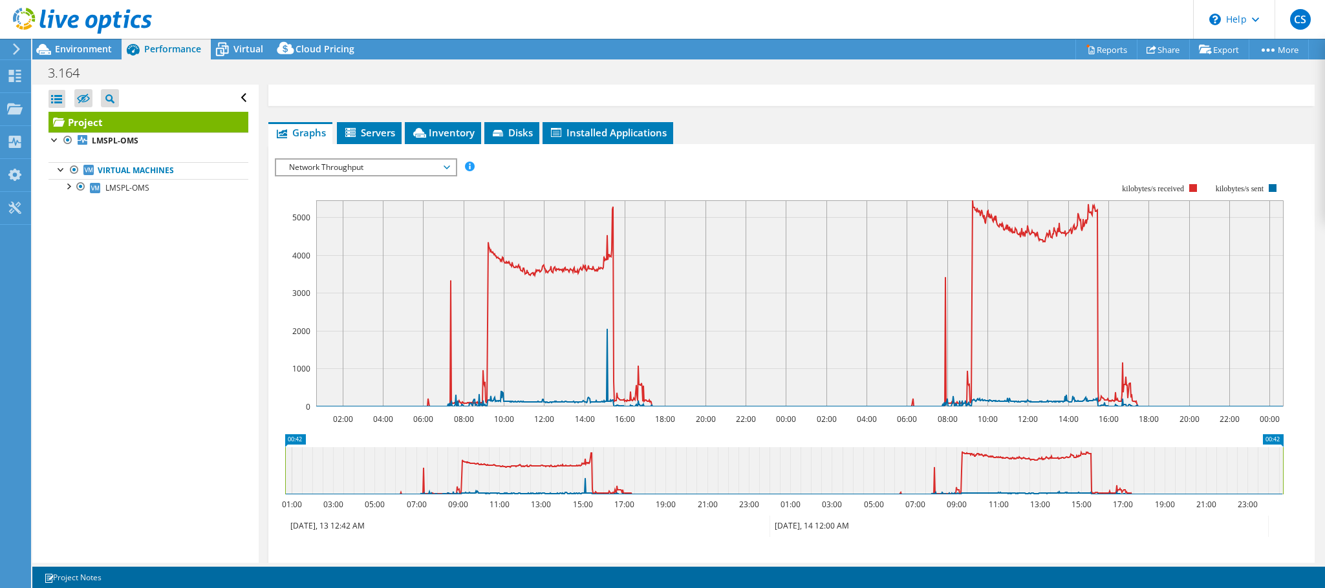
click at [361, 177] on div "Network Throughput IOPS Disk Throughput IO Size Latency Queue Depth CPU Percent…" at bounding box center [366, 167] width 182 height 18
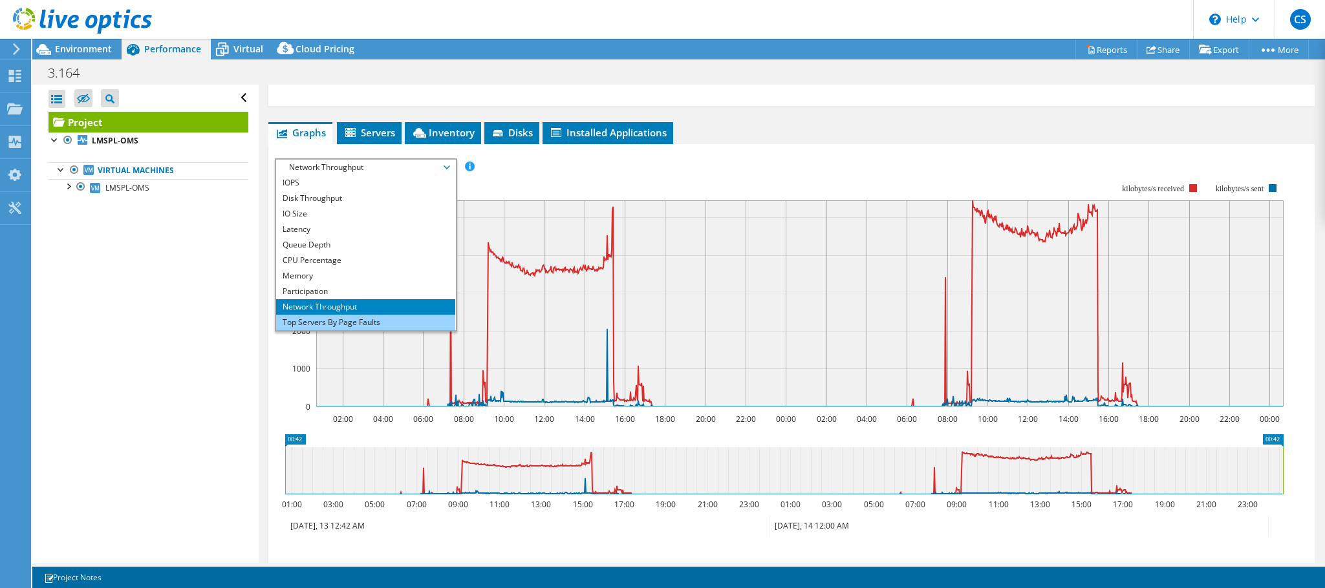
click at [336, 327] on li "Top Servers By Page Faults" at bounding box center [365, 323] width 179 height 16
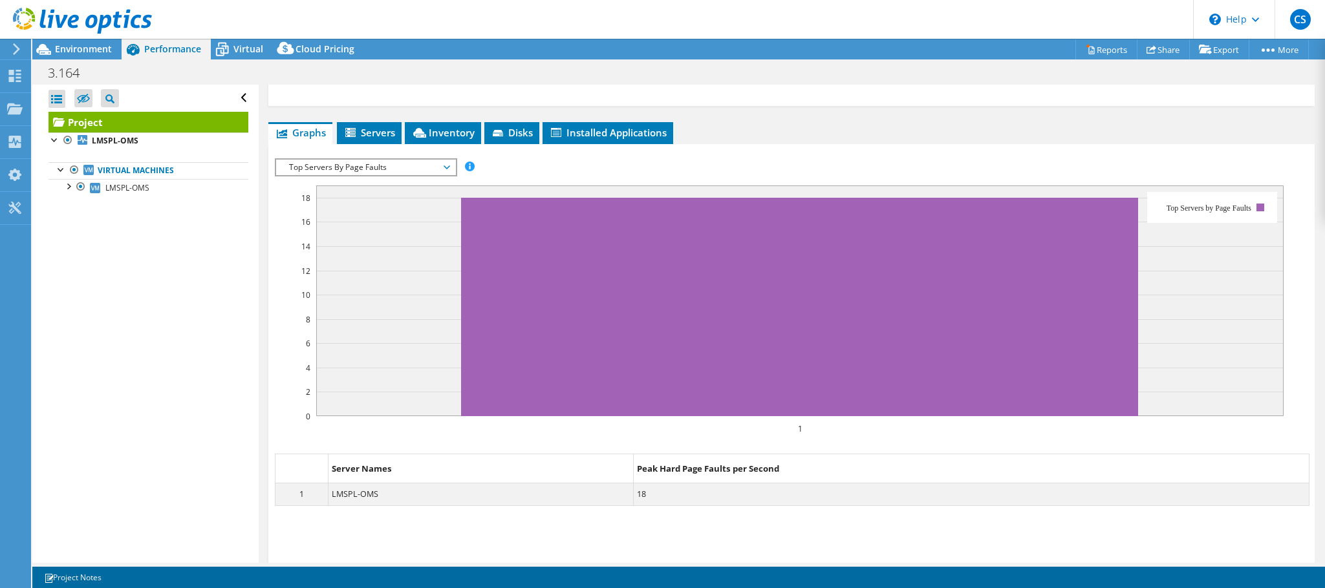
click at [427, 169] on span "Top Servers By Page Faults" at bounding box center [366, 168] width 166 height 16
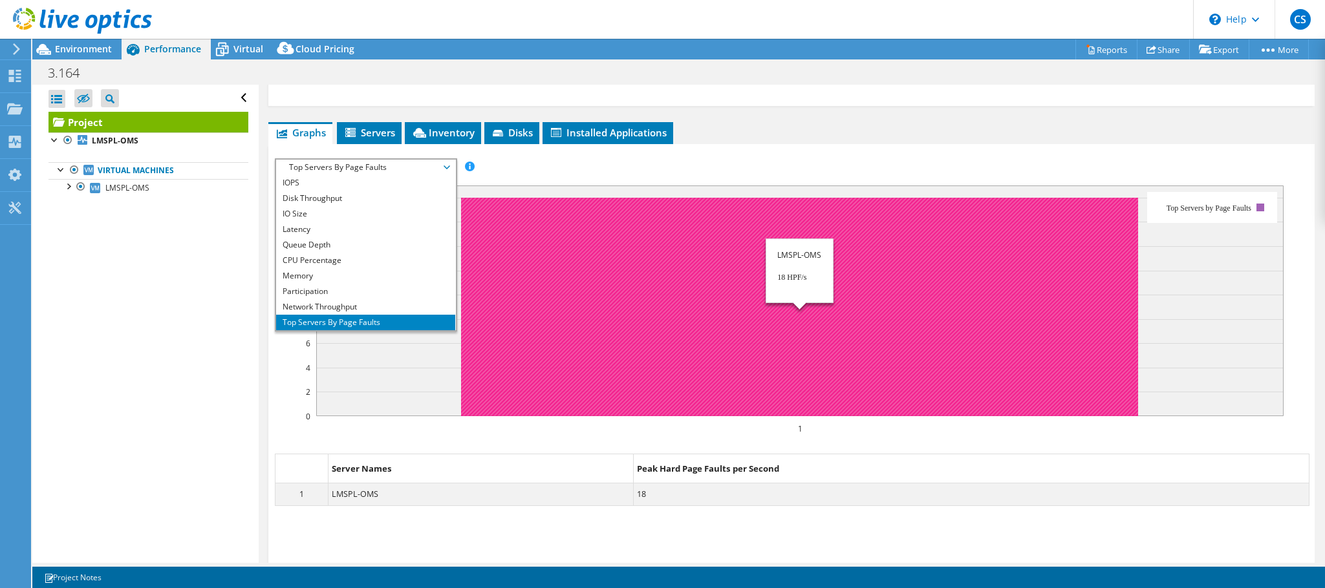
scroll to position [47, 0]
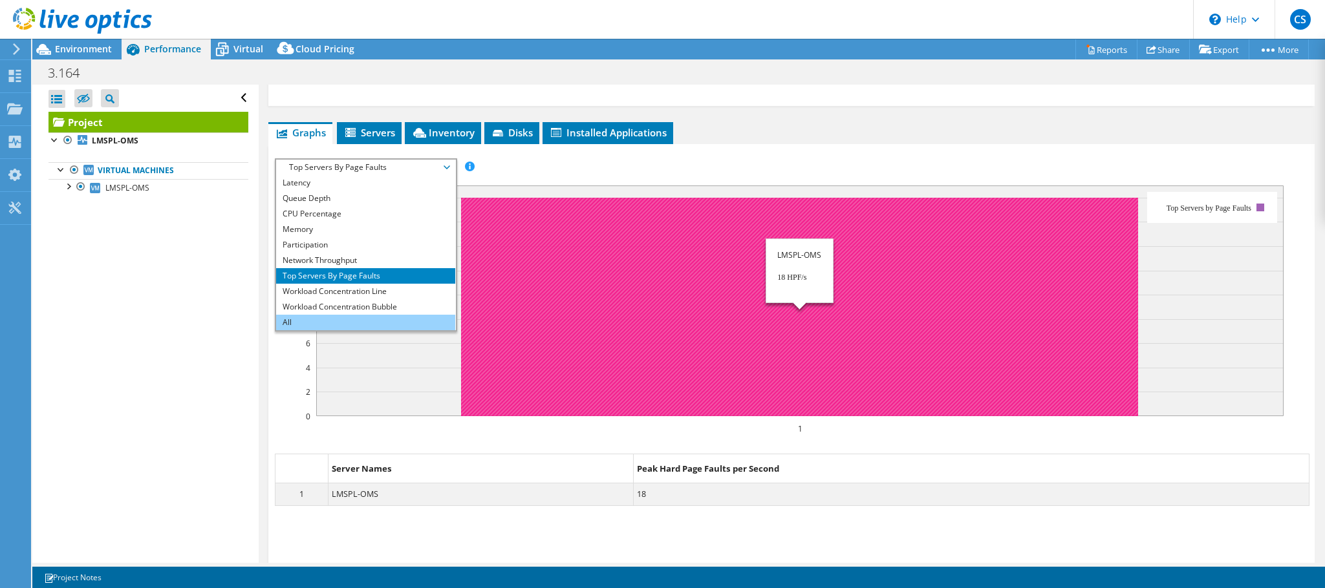
click at [297, 321] on li "All" at bounding box center [365, 323] width 179 height 16
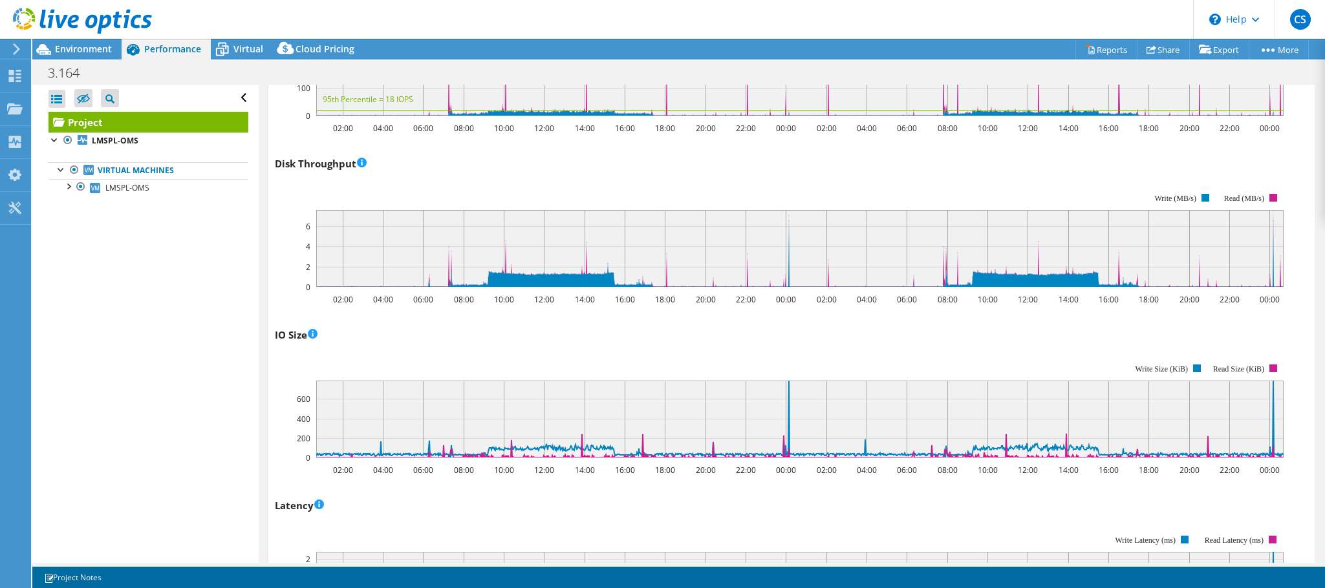
scroll to position [0, 0]
